Goal: Task Accomplishment & Management: Complete application form

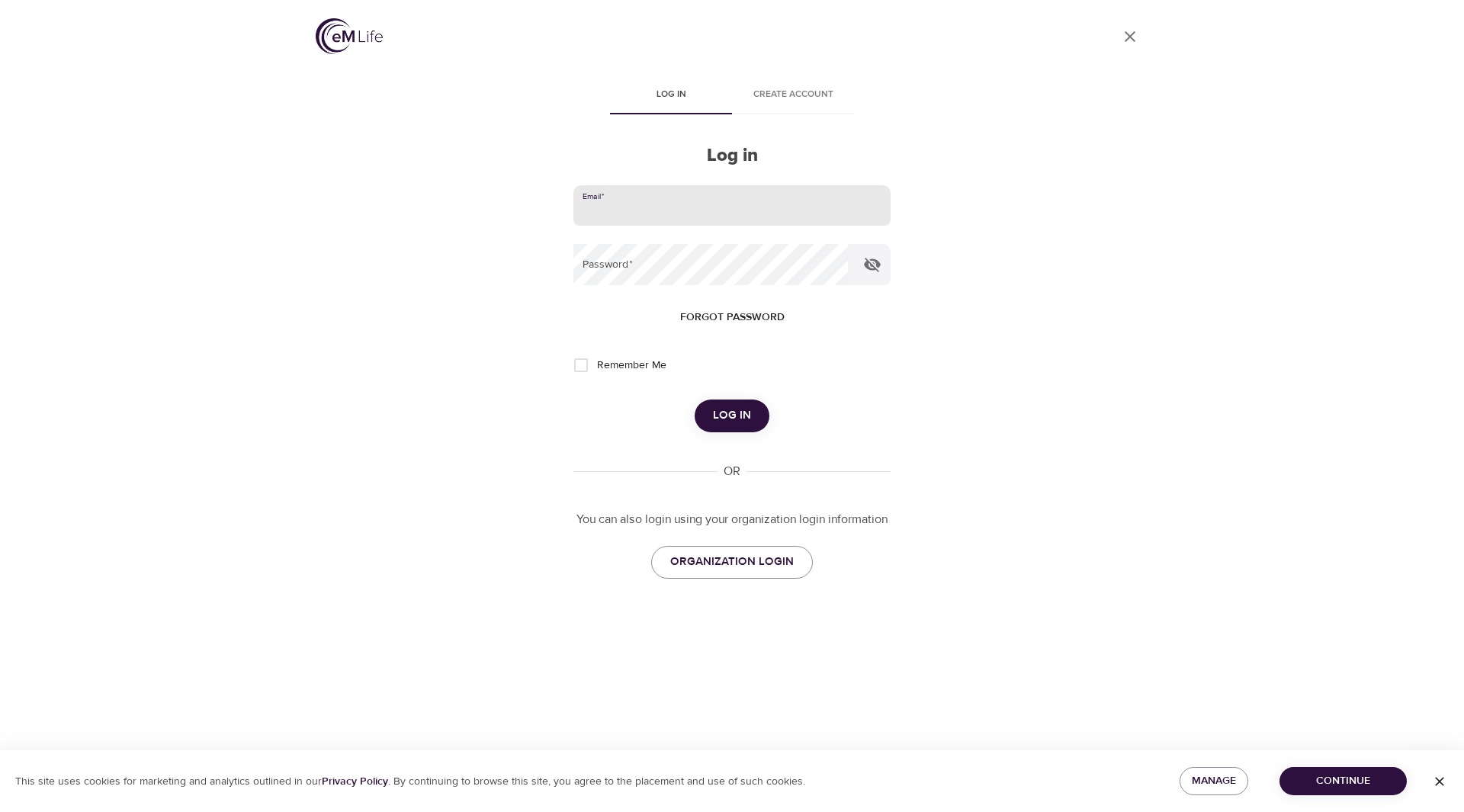
click at [468, 193] on input "email" at bounding box center [732, 205] width 317 height 41
type input "[PERSON_NAME][EMAIL_ADDRESS][PERSON_NAME][DOMAIN_NAME]"
click at [468, 193] on button "Log in" at bounding box center [732, 415] width 75 height 32
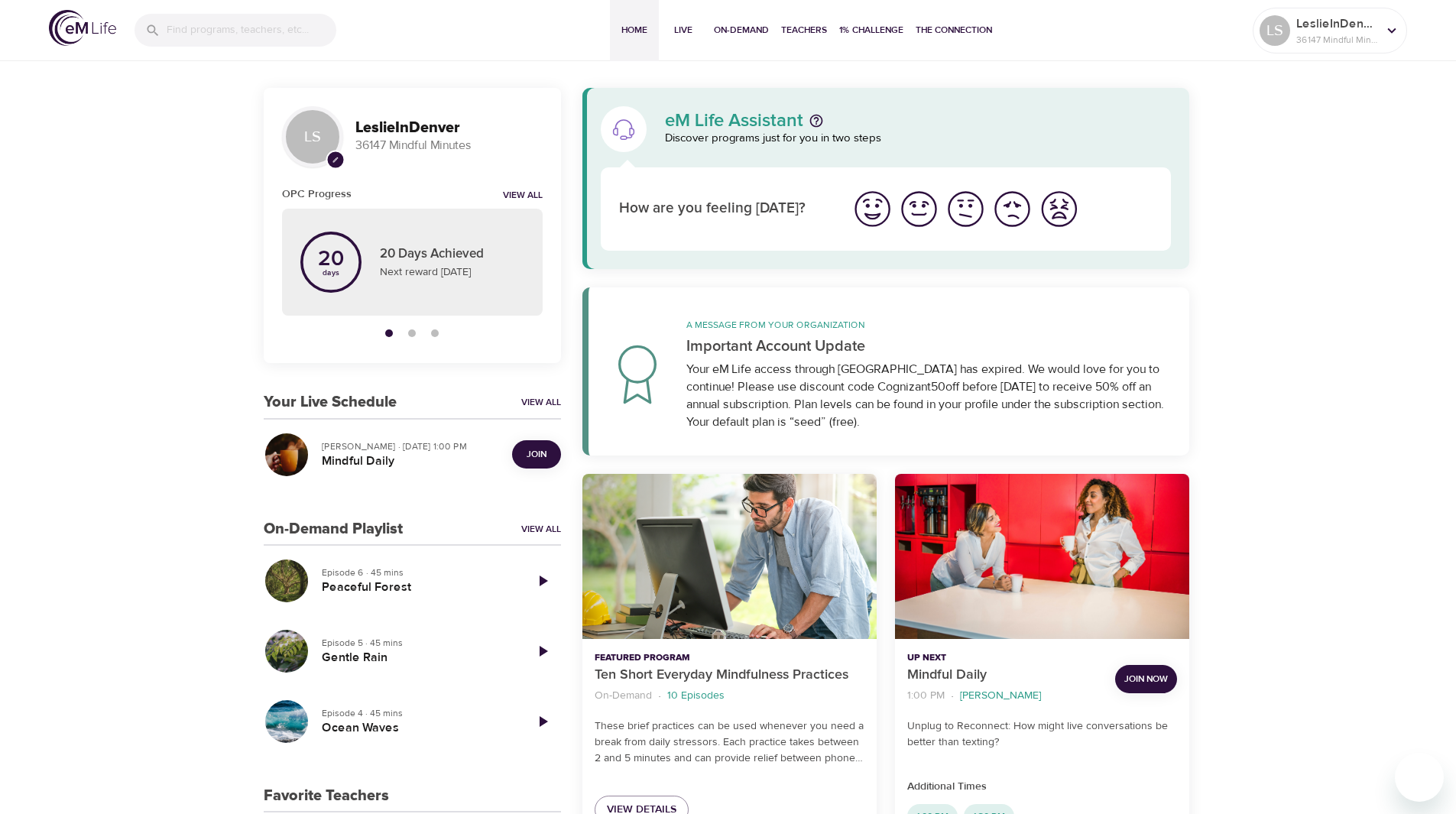
click at [469, 193] on span "Join" at bounding box center [536, 454] width 19 height 16
